Goal: Information Seeking & Learning: Learn about a topic

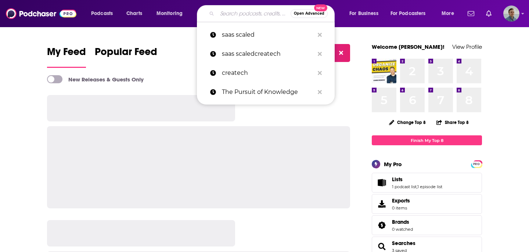
click at [261, 12] on input "Search podcasts, credits, & more..." at bounding box center [253, 14] width 73 height 12
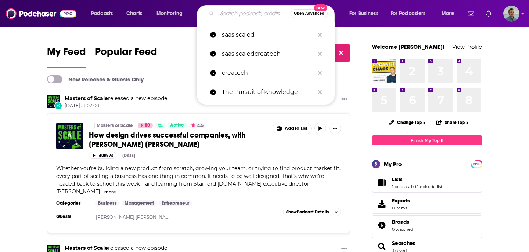
paste input "whatkeepsyouawake .tv"
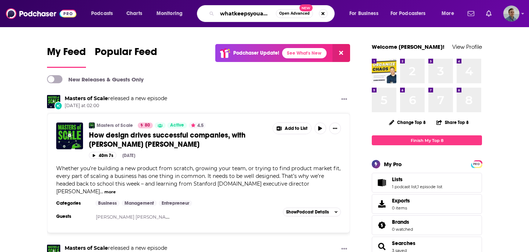
scroll to position [0, 13]
type input "whatkeepsyouawake .tv"
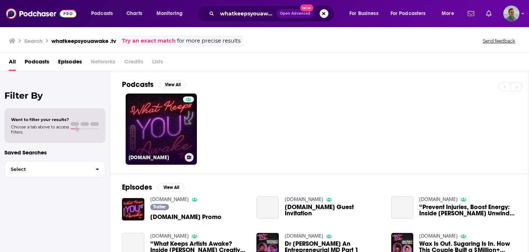
click at [189, 137] on div at bounding box center [188, 125] width 11 height 57
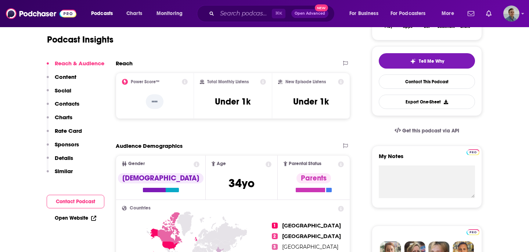
scroll to position [173, 0]
